Goal: Information Seeking & Learning: Find specific page/section

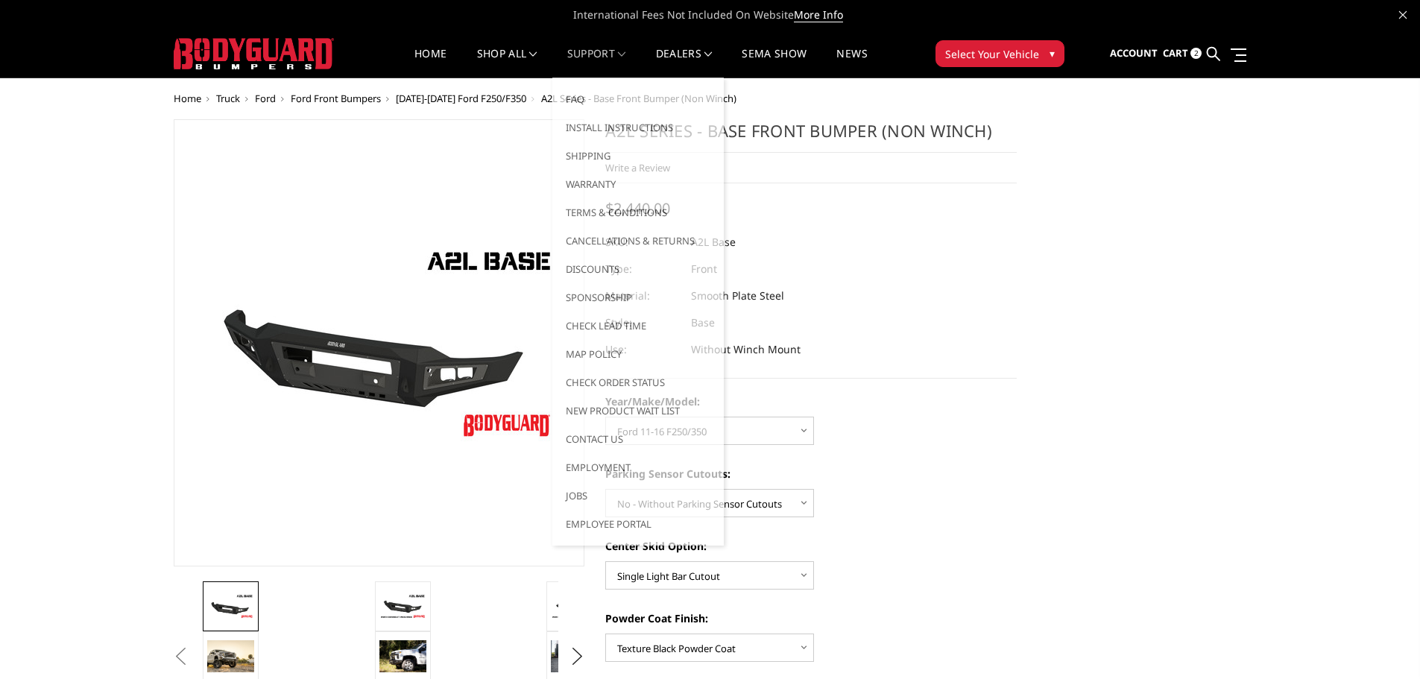
select select "4336"
select select "4329"
select select "4304"
select select "4286"
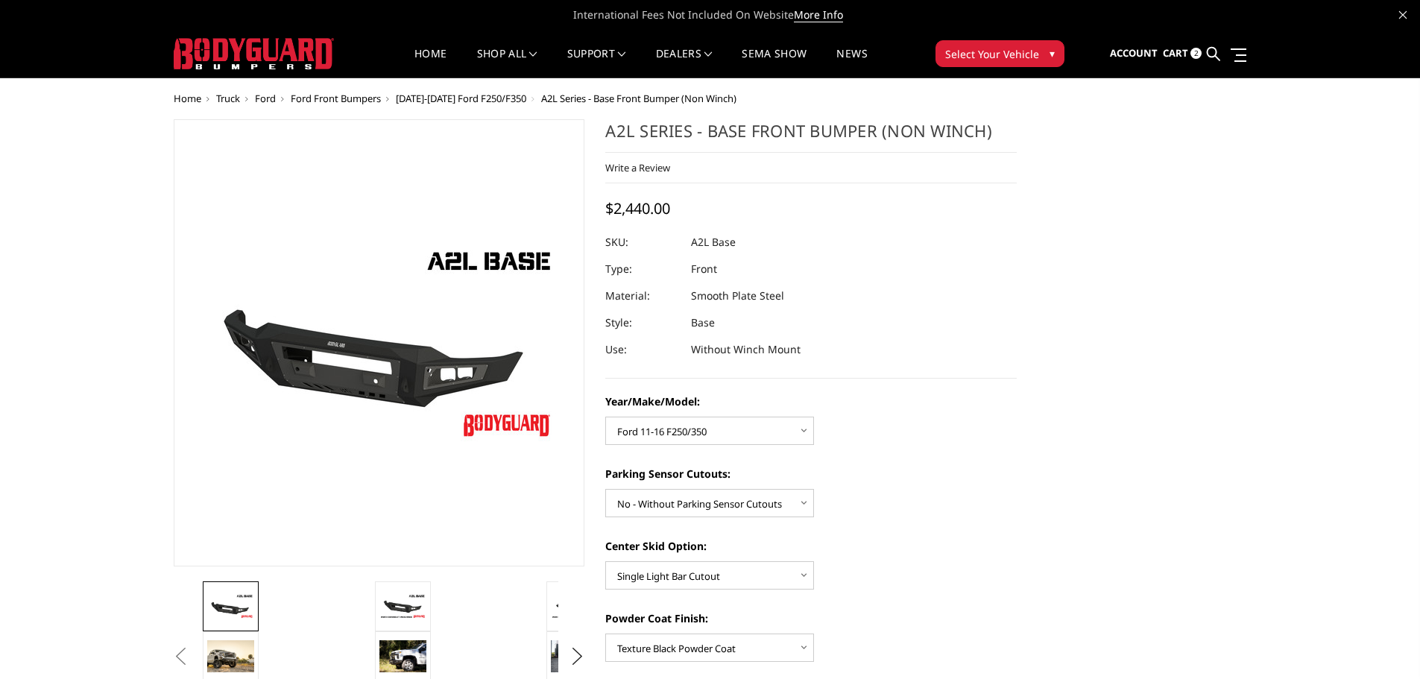
click at [108, 44] on header "International Fees Not Included On Website More Info Home shop all Bronco 2021-…" at bounding box center [710, 39] width 1420 height 78
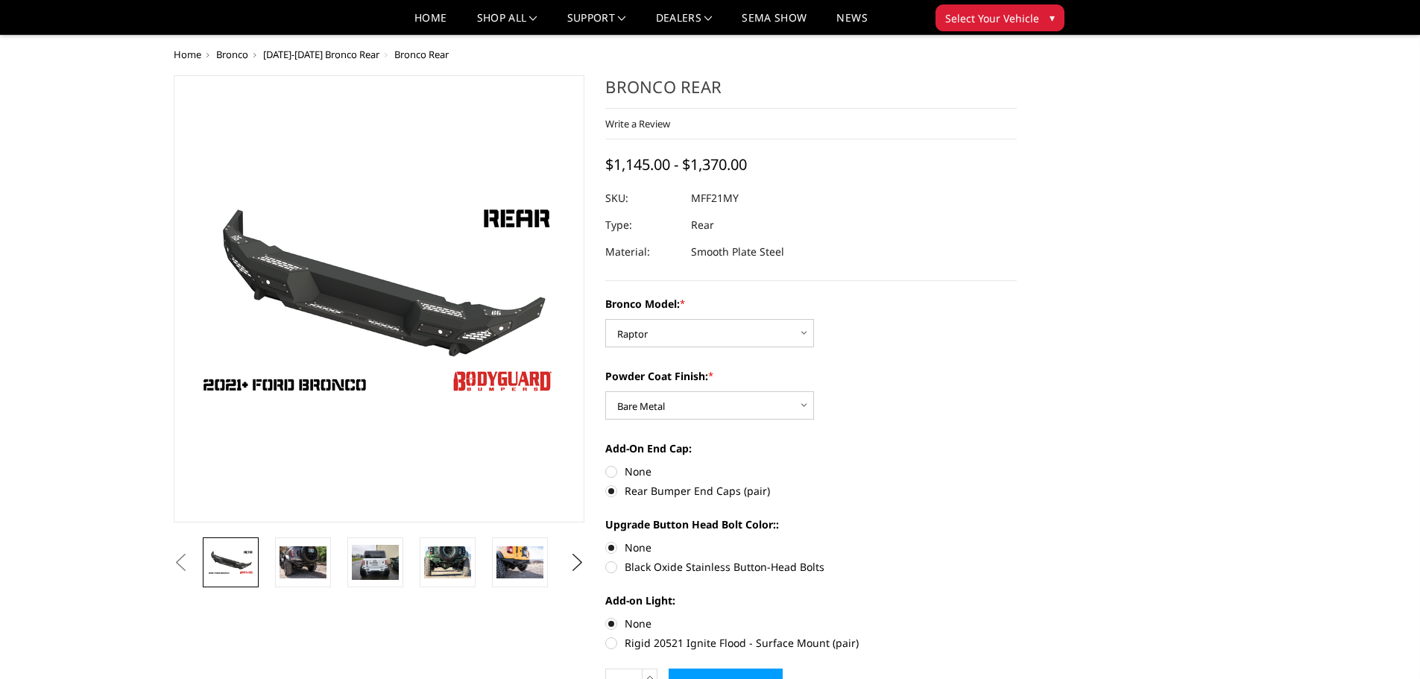
select select "4025"
select select "4026"
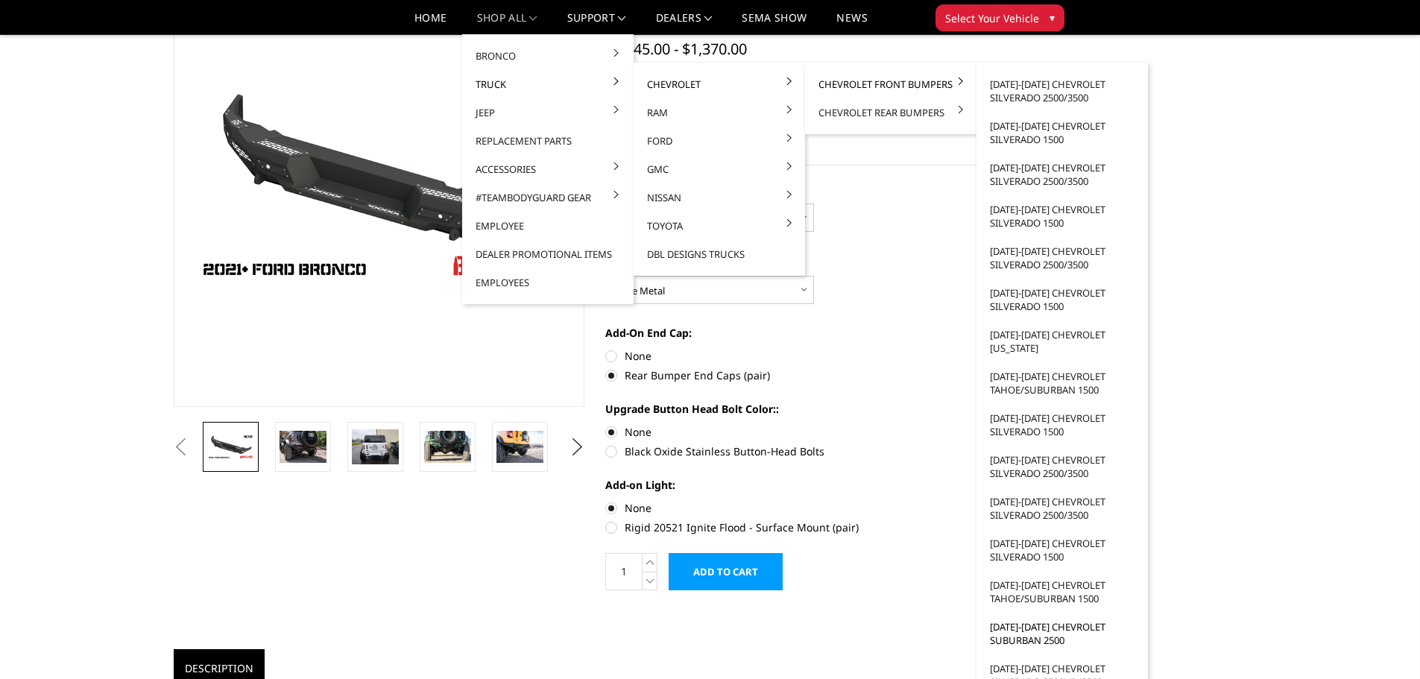
scroll to position [149, 0]
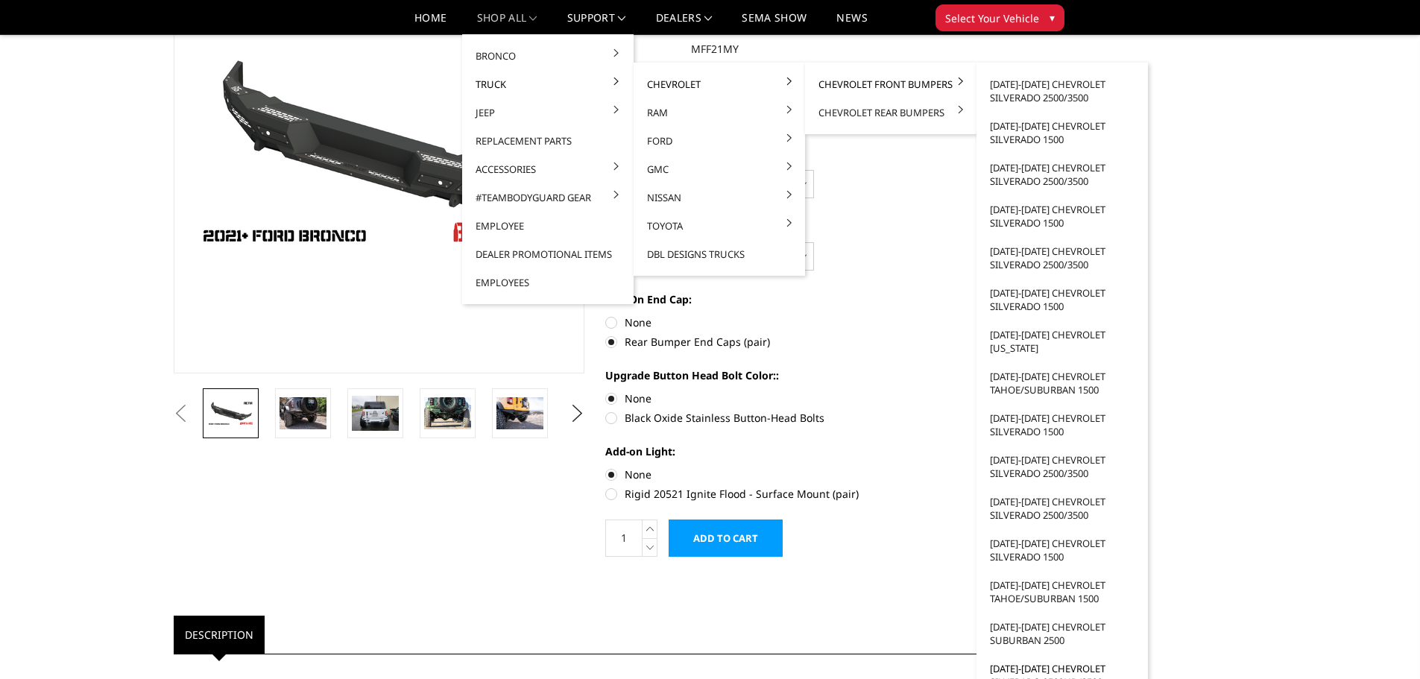
click at [1008, 667] on link "[DATE]-[DATE] Chevrolet Silverado 2500HD/3500" at bounding box center [1061, 675] width 159 height 42
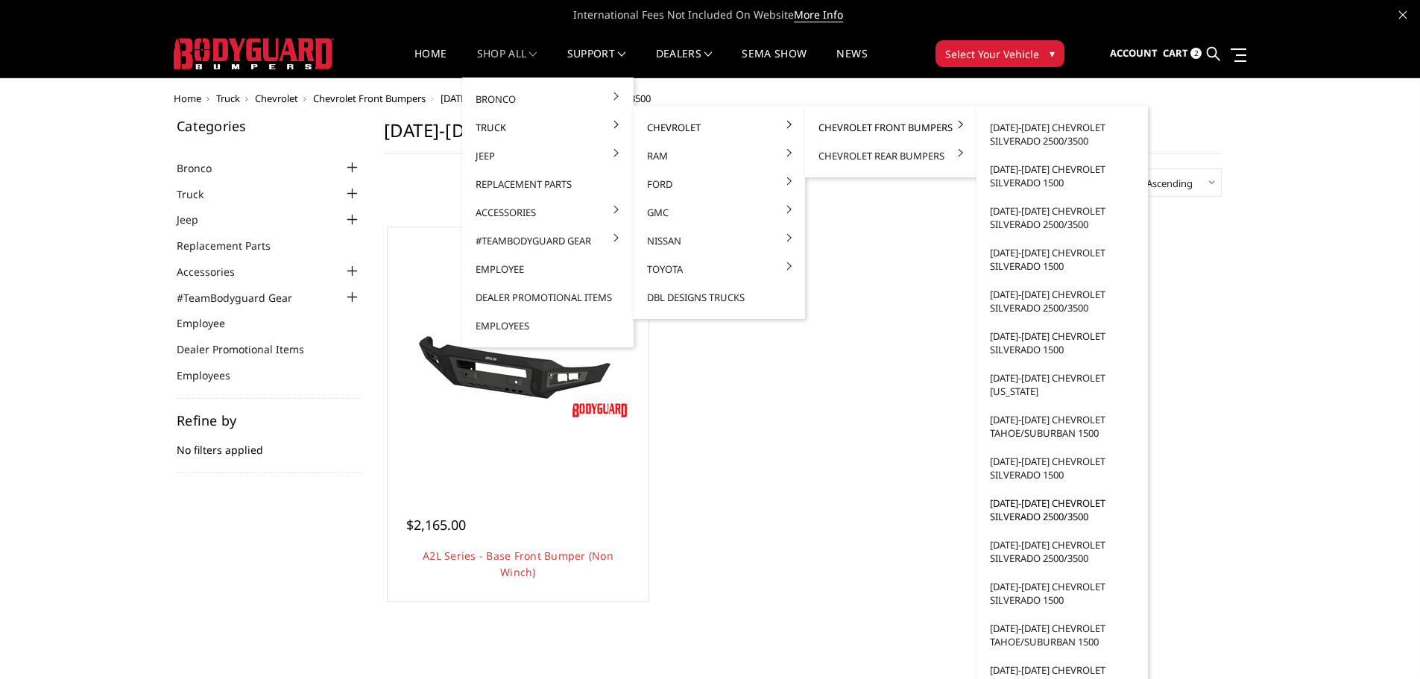
scroll to position [75, 0]
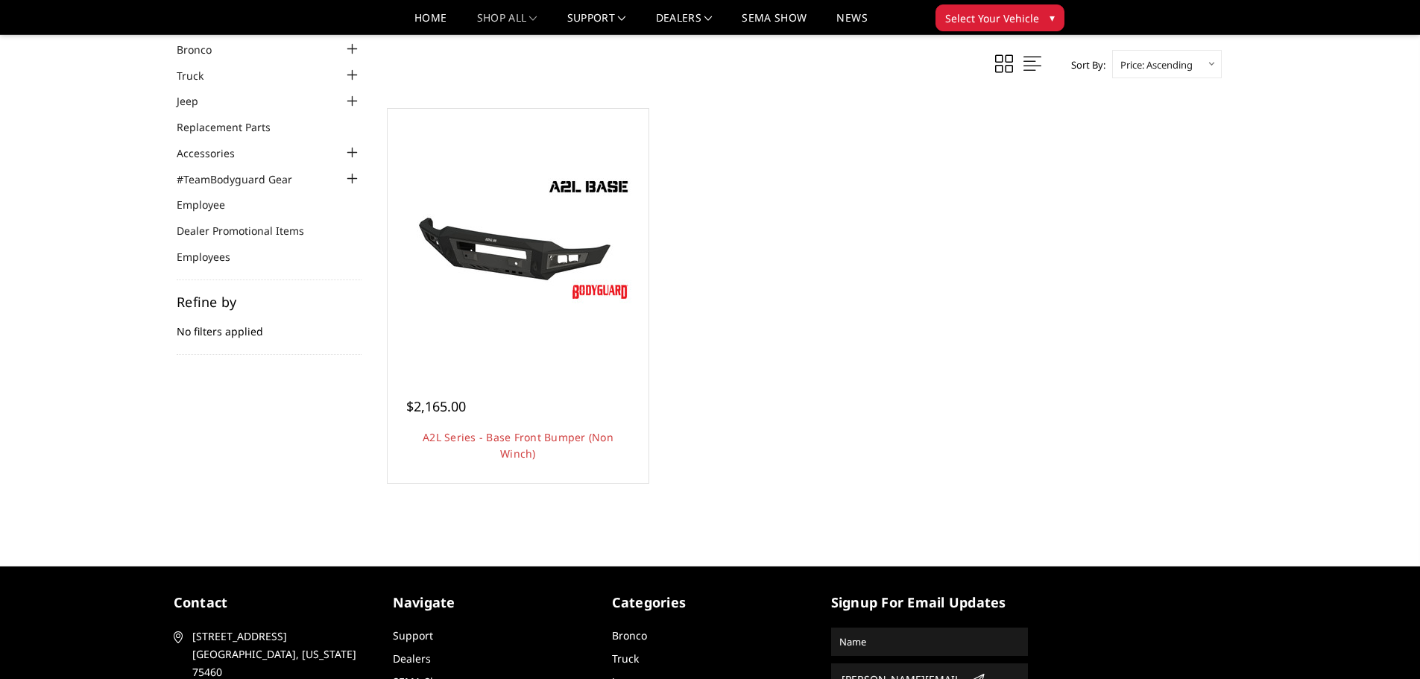
click at [815, 514] on div "Sort By: Featured Items Newest Items Best Selling A to Z Z to A By Review Price…" at bounding box center [803, 289] width 838 height 478
click at [1026, 12] on span "Select Your Vehicle" at bounding box center [992, 18] width 94 height 16
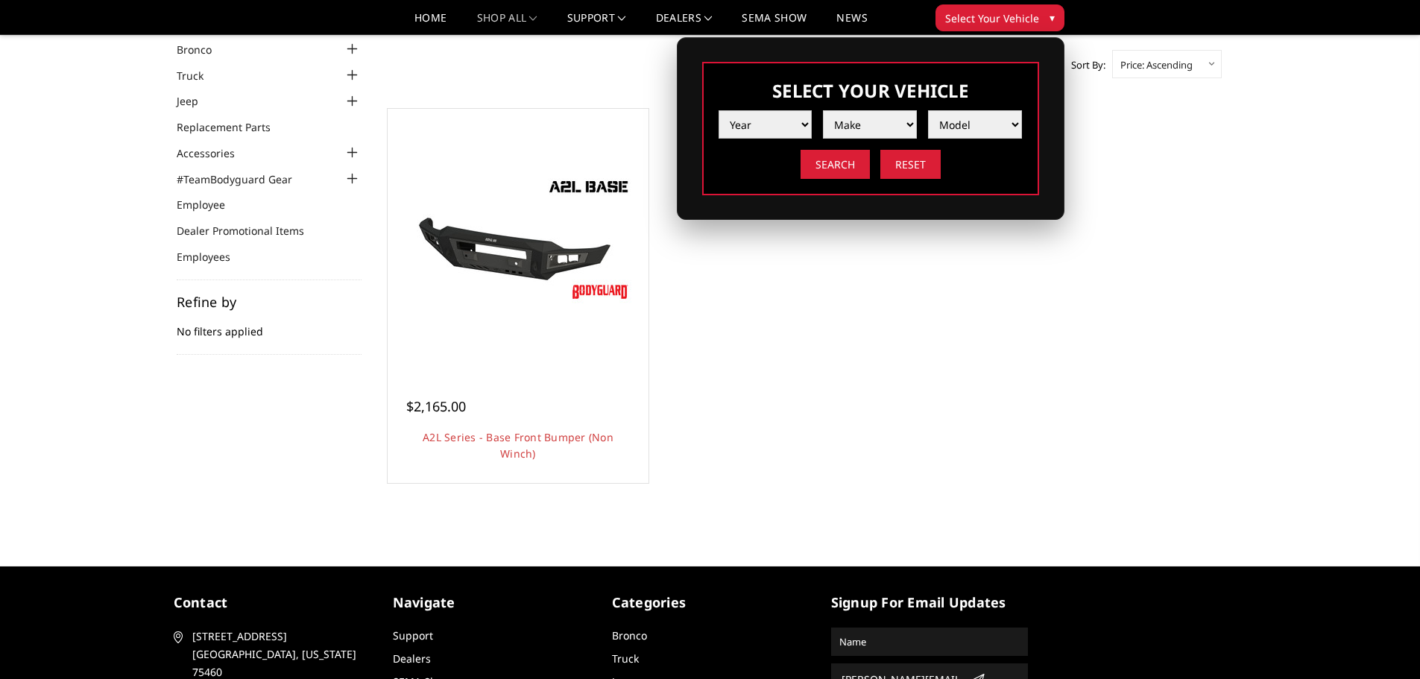
click at [791, 116] on select "Year 2025 2024 2023 2022 2021 2020 2019 2018 2017 2016 2015 2014 2013 2012 2011…" at bounding box center [765, 124] width 94 height 28
click at [792, 118] on select "Year 2025 2024 2023 2022 2021 2020 2019 2018 2017 2016 2015 2014 2013 2012 2011…" at bounding box center [765, 124] width 94 height 28
select select "yr_2003"
click at [718, 110] on select "Year 2025 2024 2023 2022 2021 2020 2019 2018 2017 2016 2015 2014 2013 2012 2011…" at bounding box center [765, 124] width 94 height 28
click at [912, 126] on select "Make Chevrolet Ford GMC Ram" at bounding box center [870, 124] width 94 height 28
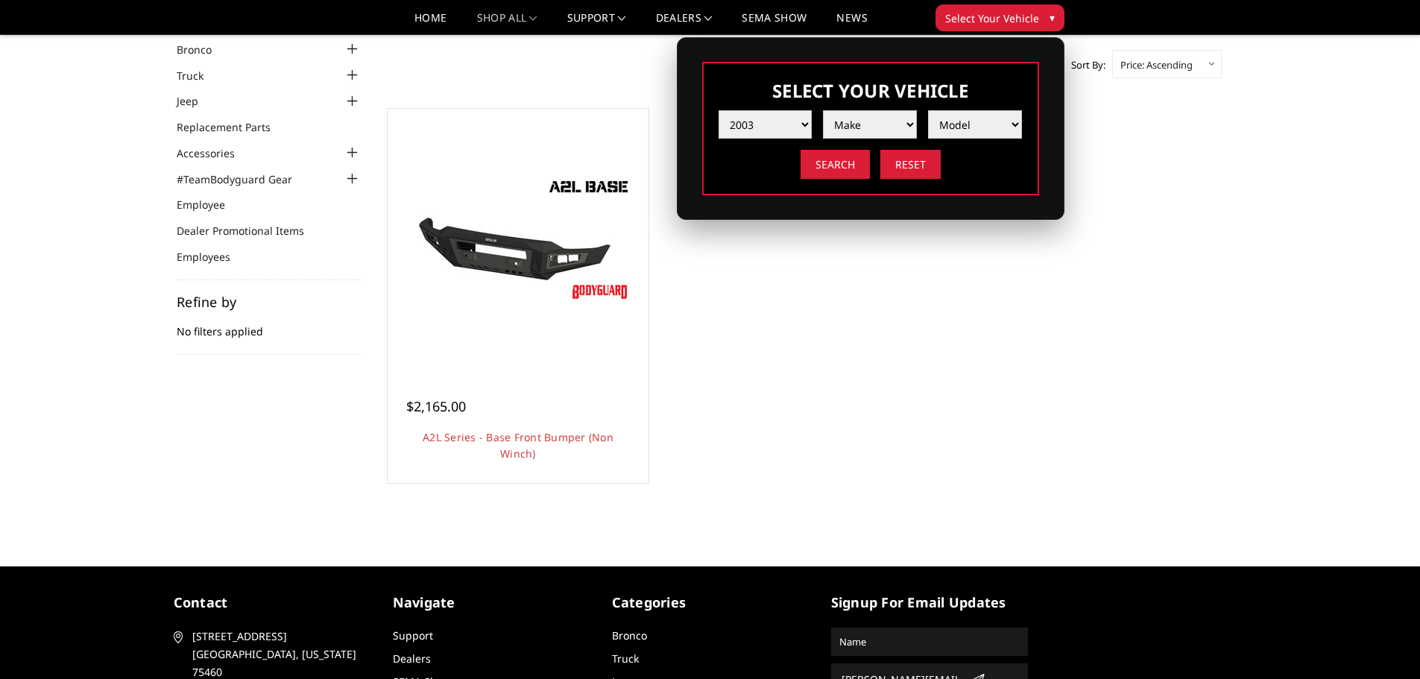
select select "mk_chevrolet"
click at [823, 110] on select "Make Chevrolet Ford GMC Ram" at bounding box center [870, 124] width 94 height 28
click at [998, 124] on select "Model Silverado 1500 Silverado 2500 / 3500" at bounding box center [975, 124] width 94 height 28
select select "md_silverado-1500"
click at [928, 110] on select "Model Silverado 1500 Silverado 2500 / 3500" at bounding box center [975, 124] width 94 height 28
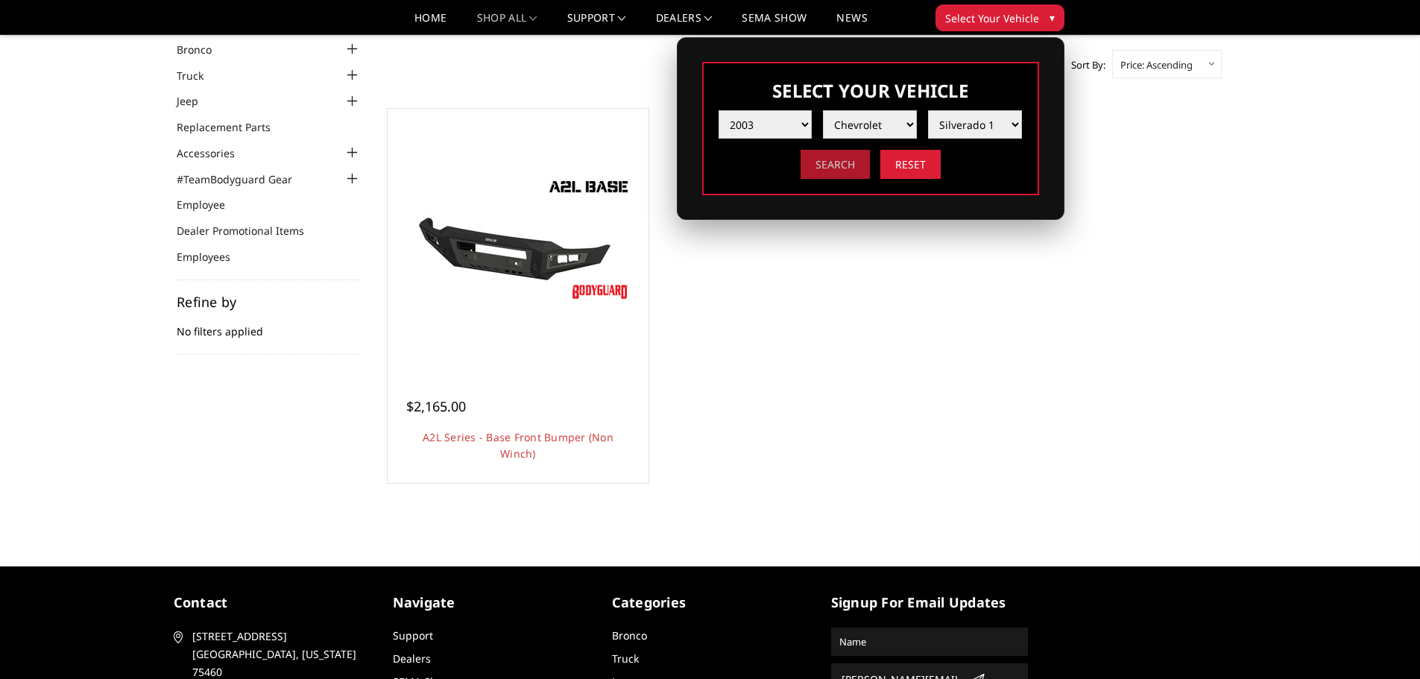
click at [855, 172] on input "Search" at bounding box center [834, 164] width 69 height 29
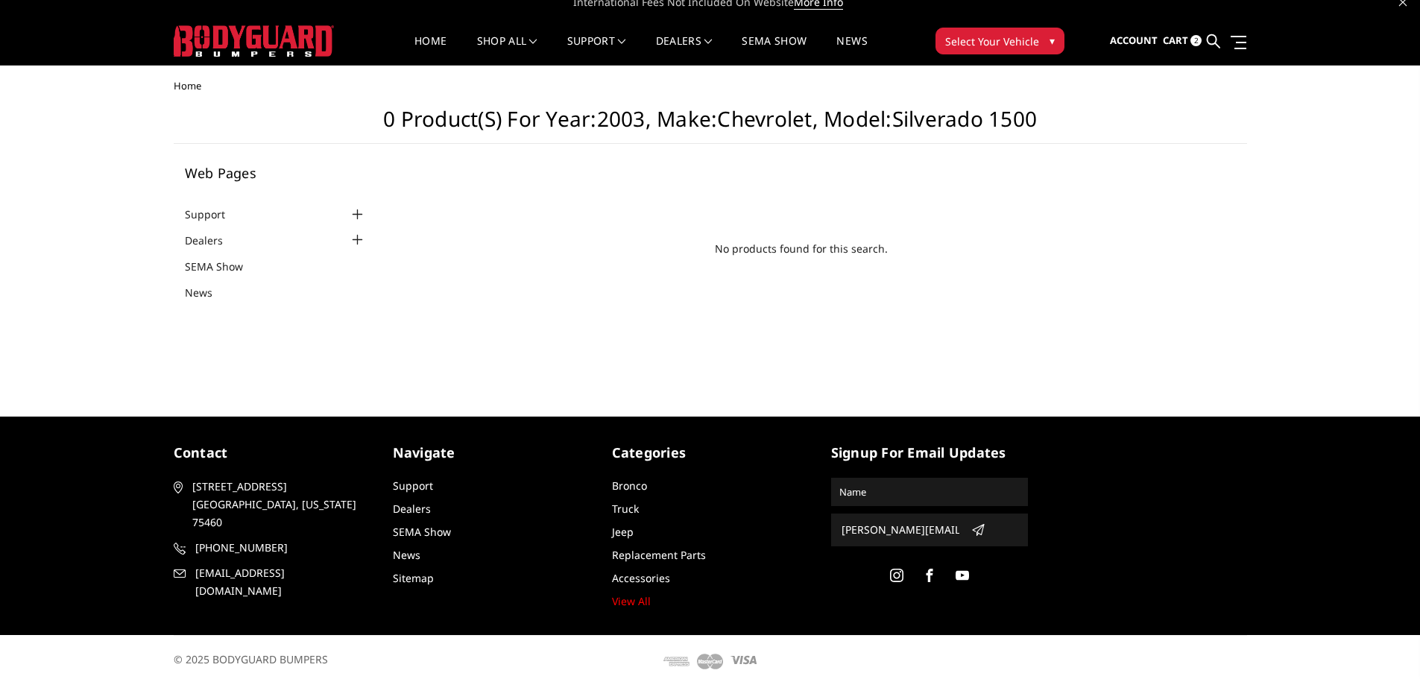
scroll to position [20, 0]
